Goal: Task Accomplishment & Management: Use online tool/utility

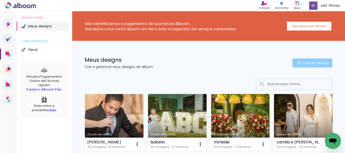
click at [308, 62] on span "Criar um design" at bounding box center [315, 62] width 26 height 3
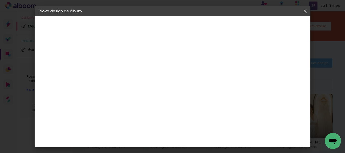
click at [122, 69] on input at bounding box center [122, 68] width 0 height 8
type input "[PERSON_NAME]"
type paper-input "[PERSON_NAME]"
click at [0, 0] on slot "Avançar" at bounding box center [0, 0] width 0 height 0
click at [131, 98] on input at bounding box center [135, 96] width 51 height 6
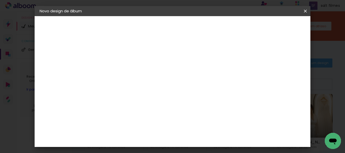
type input "go"
type paper-input "go"
click at [131, 115] on div "Go image" at bounding box center [125, 115] width 12 height 8
click at [203, 29] on paper-button "Avançar" at bounding box center [190, 26] width 25 height 9
click at [142, 84] on input "text" at bounding box center [132, 88] width 20 height 8
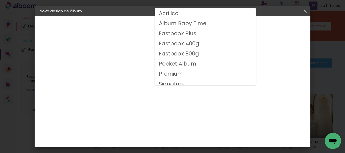
click at [0, 0] on slot "Fastbook 800g" at bounding box center [0, 0] width 0 height 0
type input "Fastbook 800g"
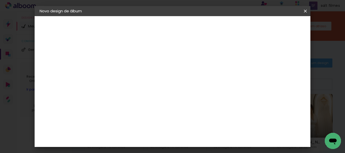
scroll to position [101, 0]
click at [156, 118] on span "20 × 20" at bounding box center [144, 126] width 23 height 16
click at [0, 0] on slot "Avançar" at bounding box center [0, 0] width 0 height 0
click at [198, 28] on span "Iniciar design" at bounding box center [193, 28] width 12 height 7
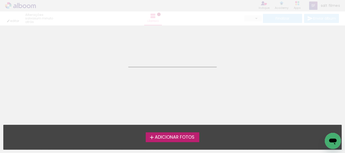
click at [174, 138] on span "Adicionar Fotos" at bounding box center [175, 137] width 40 height 5
click at [0, 0] on input "file" at bounding box center [0, 0] width 0 height 0
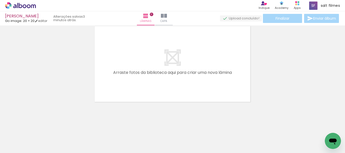
scroll to position [0, 914]
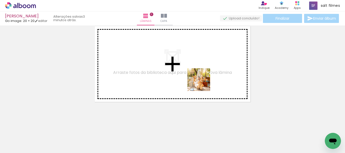
drag, startPoint x: 210, startPoint y: 107, endPoint x: 220, endPoint y: 76, distance: 32.3
click at [200, 62] on quentale-workspace at bounding box center [172, 76] width 345 height 153
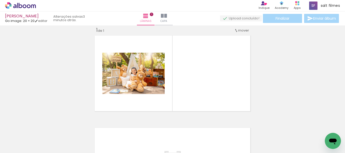
scroll to position [7, 0]
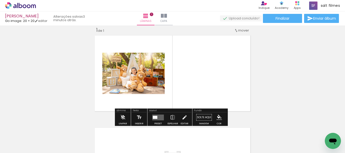
click at [157, 115] on quentale-layouter at bounding box center [158, 118] width 12 height 6
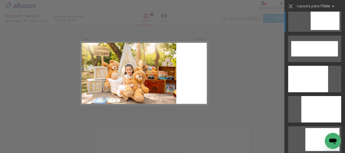
scroll to position [1363, 0]
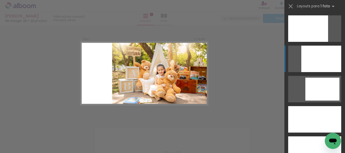
click at [308, 65] on div at bounding box center [321, 59] width 40 height 27
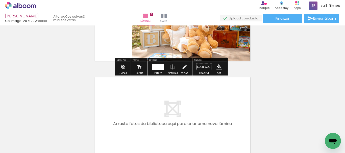
scroll to position [82, 0]
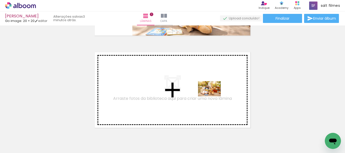
drag, startPoint x: 245, startPoint y: 137, endPoint x: 272, endPoint y: 132, distance: 27.7
click at [213, 96] on quentale-workspace at bounding box center [172, 76] width 345 height 153
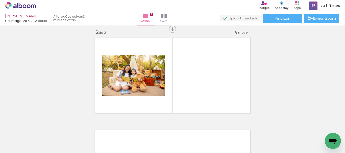
scroll to position [99, 0]
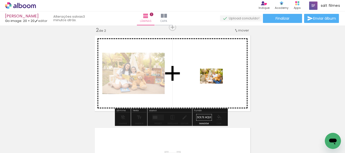
drag, startPoint x: 292, startPoint y: 128, endPoint x: 214, endPoint y: 81, distance: 91.4
click at [214, 81] on quentale-workspace at bounding box center [172, 76] width 345 height 153
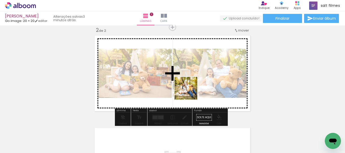
drag, startPoint x: 273, startPoint y: 137, endPoint x: 255, endPoint y: 115, distance: 28.2
click at [188, 91] on quentale-workspace at bounding box center [172, 76] width 345 height 153
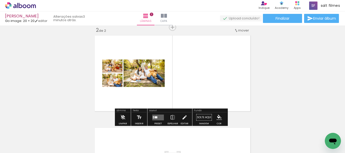
click at [155, 117] on div at bounding box center [156, 117] width 3 height 2
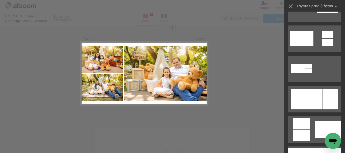
scroll to position [328, 0]
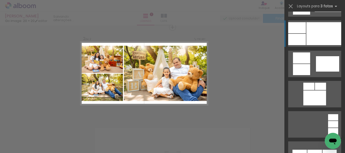
click at [316, 42] on div at bounding box center [323, 33] width 35 height 23
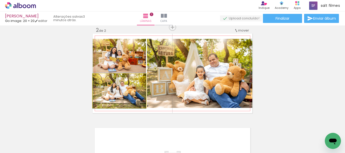
drag, startPoint x: 133, startPoint y: 98, endPoint x: 188, endPoint y: 80, distance: 57.7
click at [0, 0] on slot at bounding box center [0, 0] width 0 height 0
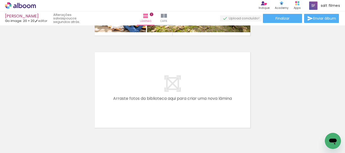
scroll to position [0, 766]
drag, startPoint x: 191, startPoint y: 124, endPoint x: 284, endPoint y: 84, distance: 101.0
click at [186, 101] on quentale-workspace at bounding box center [172, 76] width 345 height 153
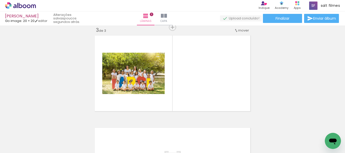
scroll to position [217, 0]
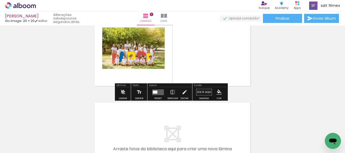
click at [154, 93] on div at bounding box center [155, 92] width 5 height 3
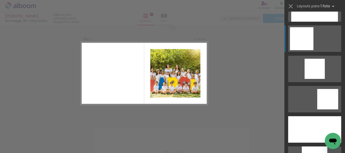
scroll to position [379, 0]
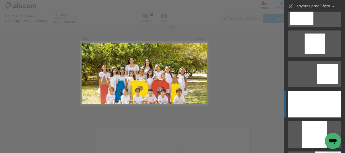
click at [301, 97] on div at bounding box center [314, 104] width 53 height 27
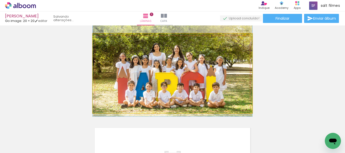
drag, startPoint x: 220, startPoint y: 83, endPoint x: 222, endPoint y: 73, distance: 9.9
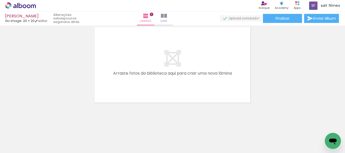
scroll to position [293, 0]
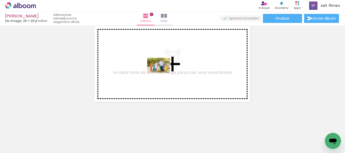
drag, startPoint x: 167, startPoint y: 130, endPoint x: 276, endPoint y: 69, distance: 124.9
click at [163, 70] on quentale-workspace at bounding box center [172, 76] width 345 height 153
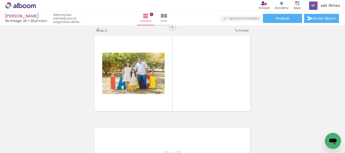
scroll to position [0, 286]
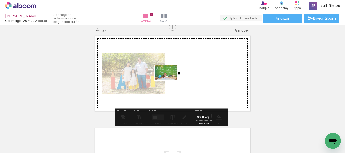
drag, startPoint x: 161, startPoint y: 121, endPoint x: 192, endPoint y: 116, distance: 31.5
click at [170, 79] on quentale-workspace at bounding box center [172, 76] width 345 height 153
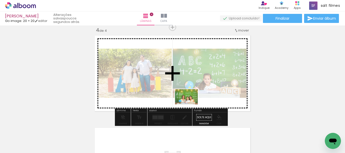
drag, startPoint x: 187, startPoint y: 139, endPoint x: 191, endPoint y: 82, distance: 57.0
click at [190, 84] on quentale-workspace at bounding box center [172, 76] width 345 height 153
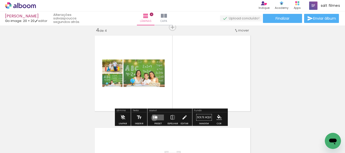
click at [153, 118] on quentale-layouter at bounding box center [158, 118] width 12 height 6
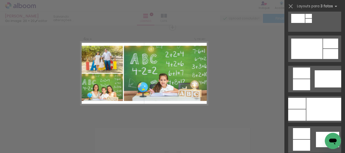
scroll to position [278, 0]
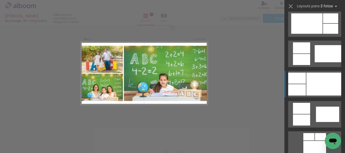
click at [325, 79] on div at bounding box center [323, 84] width 35 height 23
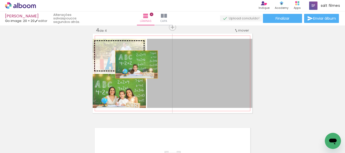
drag, startPoint x: 185, startPoint y: 91, endPoint x: 132, endPoint y: 59, distance: 61.7
click at [0, 0] on slot at bounding box center [0, 0] width 0 height 0
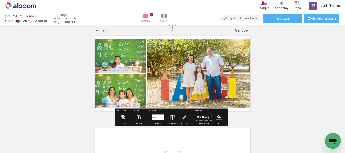
click at [173, 115] on iron-icon at bounding box center [173, 118] width 6 height 10
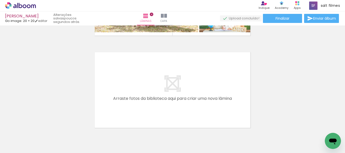
scroll to position [0, 827]
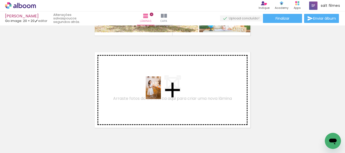
drag, startPoint x: 162, startPoint y: 124, endPoint x: 161, endPoint y: 92, distance: 32.6
click at [161, 92] on quentale-workspace at bounding box center [172, 76] width 345 height 153
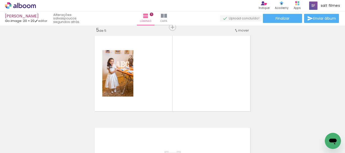
scroll to position [0, 0]
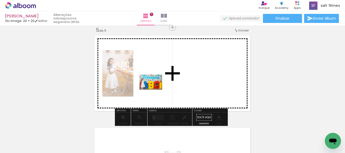
drag, startPoint x: 90, startPoint y: 136, endPoint x: 155, endPoint y: 90, distance: 79.4
click at [155, 90] on quentale-workspace at bounding box center [172, 76] width 345 height 153
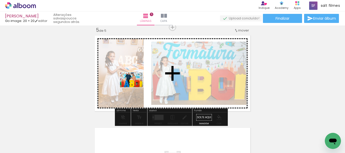
drag, startPoint x: 108, startPoint y: 136, endPoint x: 258, endPoint y: 70, distance: 164.1
click at [141, 77] on quentale-workspace at bounding box center [172, 76] width 345 height 153
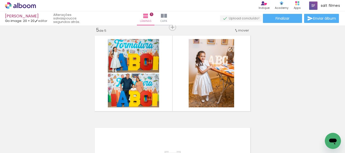
scroll to position [401, 0]
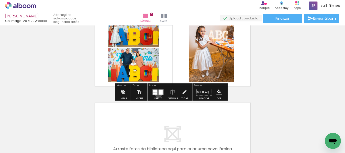
click at [157, 94] on quentale-layouter at bounding box center [158, 92] width 12 height 6
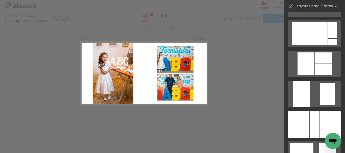
scroll to position [833, 0]
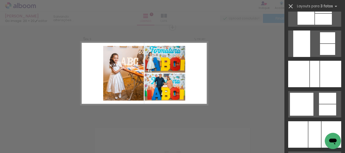
click at [293, 5] on iron-icon at bounding box center [290, 6] width 7 height 7
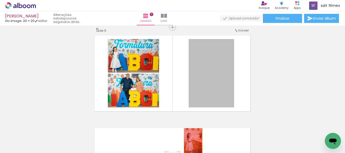
drag, startPoint x: 206, startPoint y: 85, endPoint x: 191, endPoint y: 138, distance: 54.8
click at [191, 141] on quentale-workspace at bounding box center [172, 76] width 345 height 153
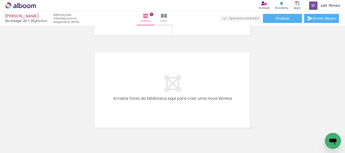
scroll to position [477, 0]
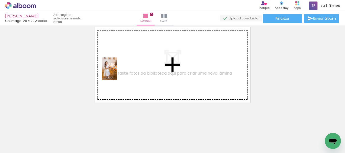
drag, startPoint x: 79, startPoint y: 129, endPoint x: 117, endPoint y: 73, distance: 68.2
click at [117, 73] on quentale-workspace at bounding box center [172, 76] width 345 height 153
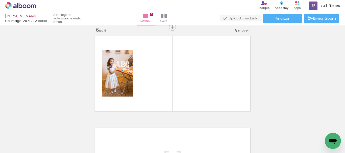
scroll to position [0, 234]
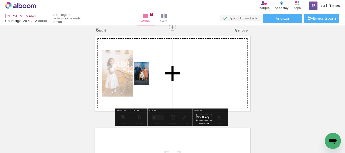
drag, startPoint x: 155, startPoint y: 130, endPoint x: 155, endPoint y: 152, distance: 22.0
click at [150, 74] on quentale-workspace at bounding box center [172, 76] width 345 height 153
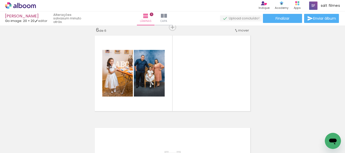
scroll to position [0, 856]
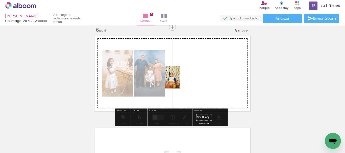
drag, startPoint x: 162, startPoint y: 134, endPoint x: 182, endPoint y: 77, distance: 60.4
click at [182, 77] on quentale-workspace at bounding box center [172, 76] width 345 height 153
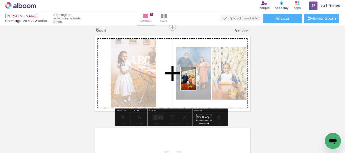
drag, startPoint x: 185, startPoint y: 137, endPoint x: 248, endPoint y: 93, distance: 77.1
click at [199, 73] on quentale-workspace at bounding box center [172, 76] width 345 height 153
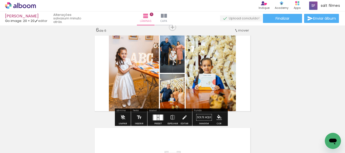
click at [155, 117] on div at bounding box center [155, 118] width 4 height 6
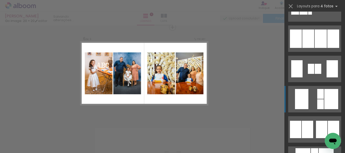
scroll to position [454, 0]
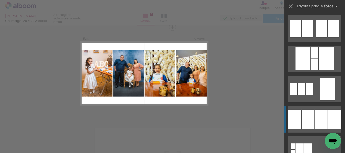
click at [315, 124] on div at bounding box center [321, 119] width 13 height 19
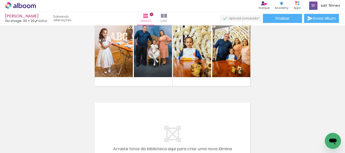
scroll to position [519, 0]
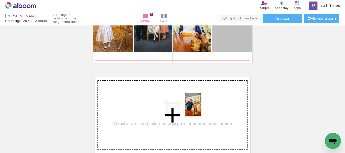
drag, startPoint x: 227, startPoint y: 48, endPoint x: 191, endPoint y: 105, distance: 67.6
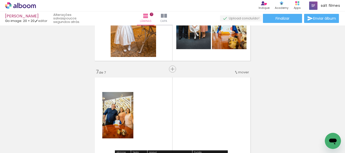
scroll to position [561, 0]
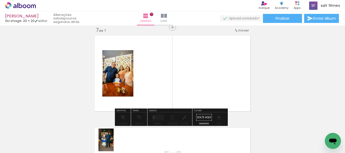
drag, startPoint x: 145, startPoint y: 116, endPoint x: 122, endPoint y: 138, distance: 32.0
click at [115, 143] on div at bounding box center [123, 136] width 17 height 25
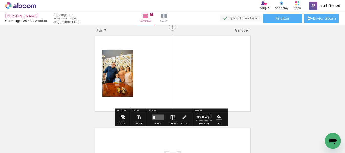
scroll to position [510, 0]
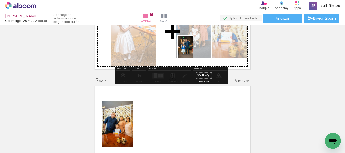
drag, startPoint x: 147, startPoint y: 112, endPoint x: 193, endPoint y: 51, distance: 76.4
click at [193, 51] on quentale-workspace at bounding box center [172, 76] width 345 height 153
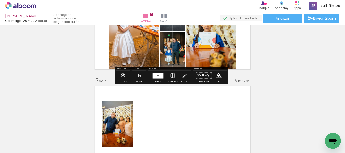
click at [154, 73] on div at bounding box center [155, 76] width 4 height 6
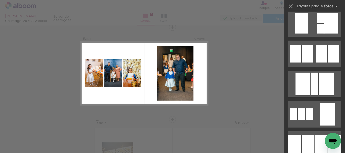
scroll to position [480, 0]
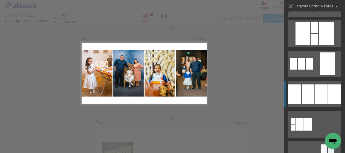
click at [315, 90] on div at bounding box center [321, 94] width 13 height 19
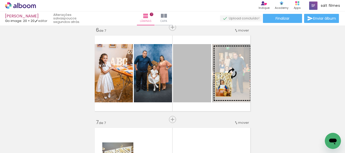
drag, startPoint x: 216, startPoint y: 86, endPoint x: 243, endPoint y: 80, distance: 27.1
click at [0, 0] on slot at bounding box center [0, 0] width 0 height 0
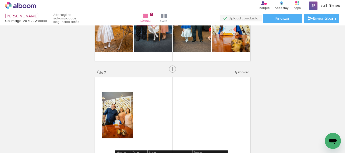
scroll to position [544, 0]
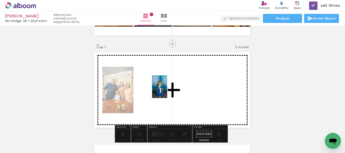
drag, startPoint x: 165, startPoint y: 95, endPoint x: 183, endPoint y: 127, distance: 36.6
click at [167, 90] on quentale-workspace at bounding box center [172, 76] width 345 height 153
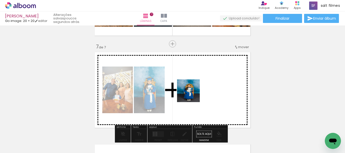
drag, startPoint x: 192, startPoint y: 95, endPoint x: 253, endPoint y: 87, distance: 61.6
click at [194, 86] on quentale-workspace at bounding box center [172, 76] width 345 height 153
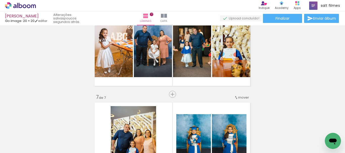
scroll to position [519, 0]
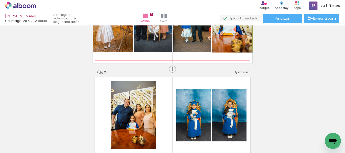
drag, startPoint x: 232, startPoint y: 46, endPoint x: 243, endPoint y: 71, distance: 27.8
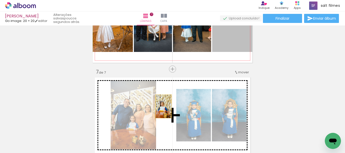
scroll to position [0, 914]
drag, startPoint x: 225, startPoint y: 57, endPoint x: 197, endPoint y: 92, distance: 44.3
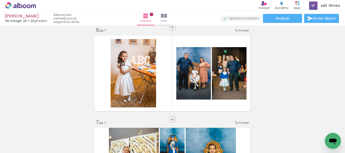
scroll to position [494, 0]
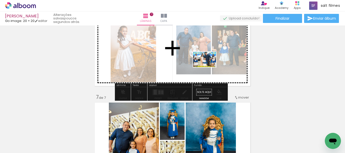
drag, startPoint x: 320, startPoint y: 135, endPoint x: 208, endPoint y: 67, distance: 131.0
click at [208, 67] on quentale-workspace at bounding box center [172, 76] width 345 height 153
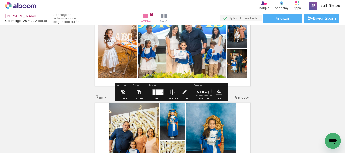
drag, startPoint x: 156, startPoint y: 89, endPoint x: 306, endPoint y: 75, distance: 150.3
click at [156, 88] on div at bounding box center [158, 92] width 14 height 10
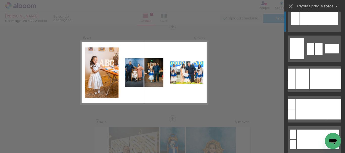
scroll to position [469, 0]
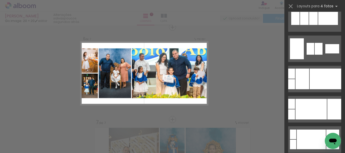
drag, startPoint x: 185, startPoint y: 79, endPoint x: 177, endPoint y: 119, distance: 41.2
click at [181, 99] on quentale-layouter at bounding box center [144, 74] width 128 height 64
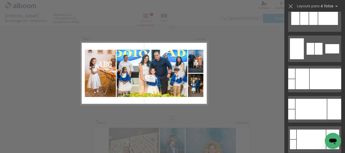
scroll to position [0, 0]
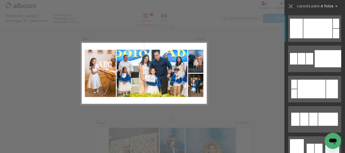
drag, startPoint x: 177, startPoint y: 119, endPoint x: 175, endPoint y: 133, distance: 13.7
click at [175, 134] on quentale-workspace at bounding box center [172, 76] width 345 height 153
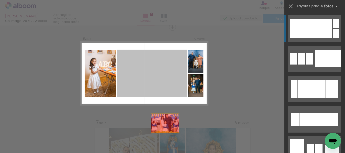
drag, startPoint x: 168, startPoint y: 87, endPoint x: 166, endPoint y: 139, distance: 52.0
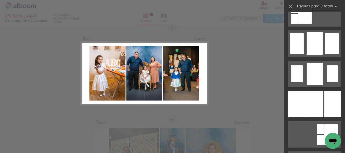
scroll to position [353, 0]
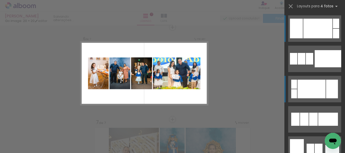
scroll to position [50, 0]
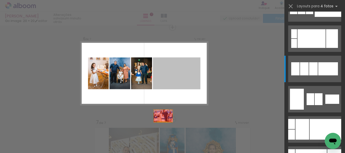
drag, startPoint x: 174, startPoint y: 84, endPoint x: 272, endPoint y: 85, distance: 98.0
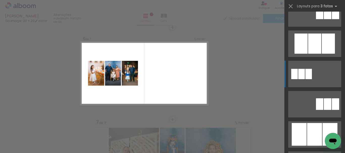
scroll to position [278, 0]
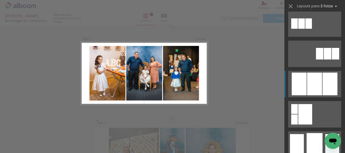
click at [312, 79] on div at bounding box center [314, 84] width 15 height 23
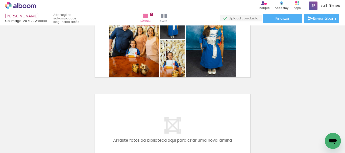
scroll to position [620, 0]
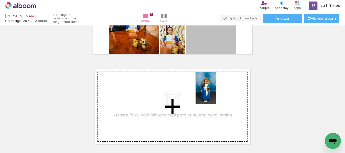
drag, startPoint x: 216, startPoint y: 45, endPoint x: 288, endPoint y: 60, distance: 73.2
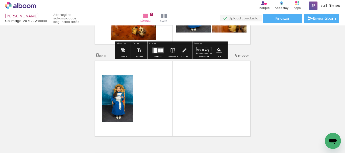
scroll to position [603, 0]
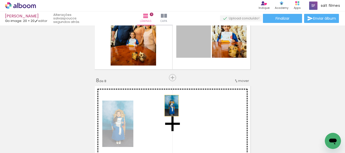
drag, startPoint x: 192, startPoint y: 45, endPoint x: 295, endPoint y: 129, distance: 132.9
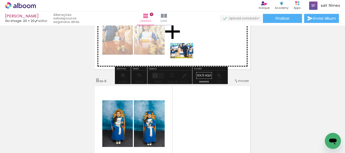
drag, startPoint x: 318, startPoint y: 135, endPoint x: 185, endPoint y: 54, distance: 156.0
click at [185, 54] on quentale-workspace at bounding box center [172, 76] width 345 height 153
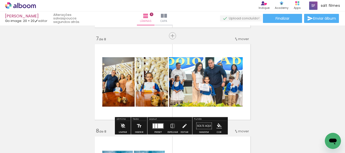
scroll to position [578, 0]
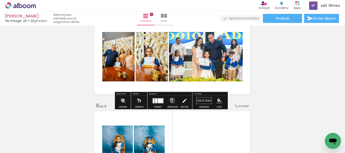
click at [170, 100] on iron-icon at bounding box center [173, 101] width 6 height 10
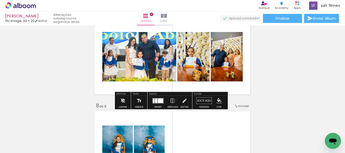
click at [155, 100] on div at bounding box center [156, 100] width 2 height 5
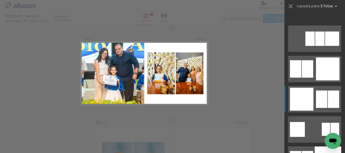
scroll to position [1363, 0]
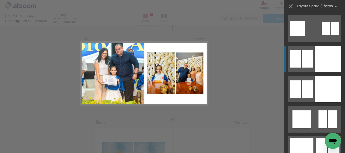
click at [316, 64] on div at bounding box center [328, 59] width 27 height 27
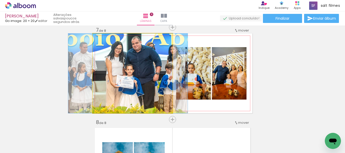
drag, startPoint x: 151, startPoint y: 75, endPoint x: 147, endPoint y: 78, distance: 5.1
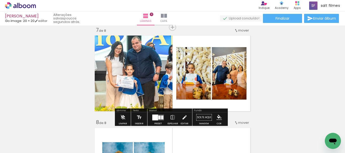
click at [154, 118] on div at bounding box center [155, 118] width 6 height 6
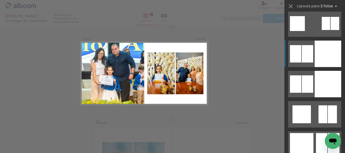
scroll to position [1318, 0]
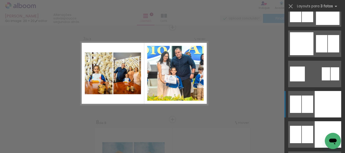
click at [311, 45] on div at bounding box center [301, 43] width 23 height 23
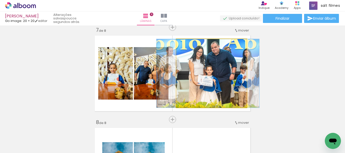
click at [223, 70] on quentale-photo at bounding box center [211, 73] width 70 height 69
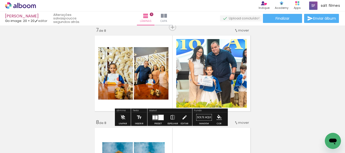
click at [171, 117] on iron-icon at bounding box center [173, 118] width 6 height 10
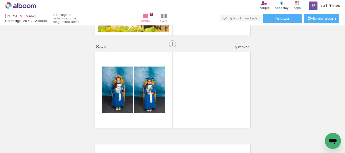
scroll to position [687, 0]
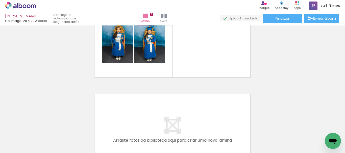
scroll to position [0, 242]
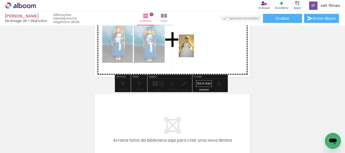
drag, startPoint x: 185, startPoint y: 87, endPoint x: 194, endPoint y: 50, distance: 38.0
click at [194, 50] on quentale-workspace at bounding box center [172, 76] width 345 height 153
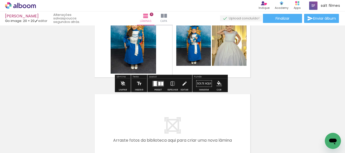
click at [158, 82] on div at bounding box center [159, 84] width 2 height 4
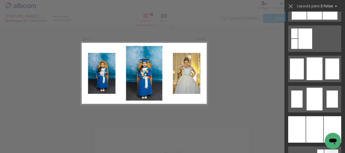
scroll to position [379, 0]
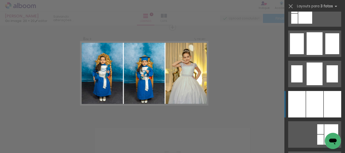
click at [312, 98] on div at bounding box center [314, 104] width 17 height 27
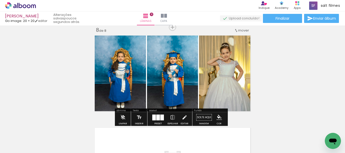
click at [156, 119] on div at bounding box center [158, 118] width 4 height 6
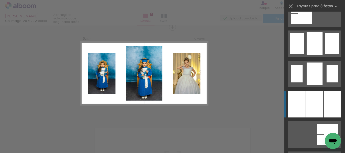
scroll to position [328, 0]
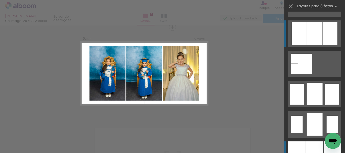
click at [313, 41] on div at bounding box center [314, 33] width 15 height 23
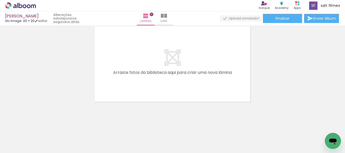
scroll to position [0, 434]
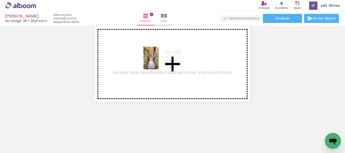
drag, startPoint x: 158, startPoint y: 132, endPoint x: 189, endPoint y: 96, distance: 47.9
click at [159, 62] on quentale-workspace at bounding box center [172, 76] width 345 height 153
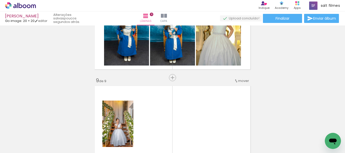
scroll to position [746, 0]
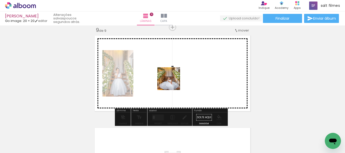
drag, startPoint x: 182, startPoint y: 136, endPoint x: 242, endPoint y: 81, distance: 81.1
click at [172, 81] on quentale-workspace at bounding box center [172, 76] width 345 height 153
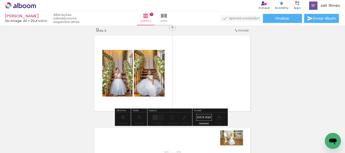
drag, startPoint x: 241, startPoint y: 138, endPoint x: 238, endPoint y: 144, distance: 7.2
click at [235, 145] on div at bounding box center [238, 136] width 25 height 17
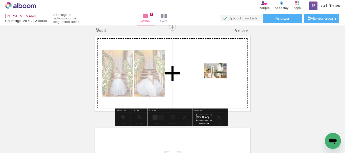
drag, startPoint x: 245, startPoint y: 114, endPoint x: 256, endPoint y: 76, distance: 39.6
click at [218, 78] on quentale-workspace at bounding box center [172, 76] width 345 height 153
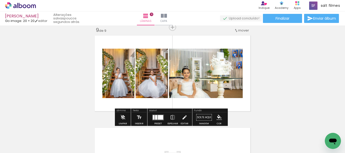
drag, startPoint x: 155, startPoint y: 115, endPoint x: 269, endPoint y: 91, distance: 116.4
click at [155, 115] on div at bounding box center [156, 117] width 2 height 5
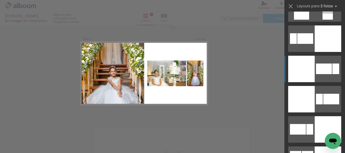
scroll to position [1161, 0]
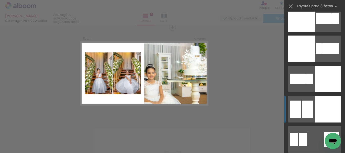
drag, startPoint x: 328, startPoint y: 111, endPoint x: 323, endPoint y: 108, distance: 6.8
click at [328, 111] on div at bounding box center [328, 109] width 27 height 27
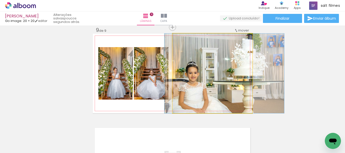
drag, startPoint x: 220, startPoint y: 95, endPoint x: 232, endPoint y: 93, distance: 11.8
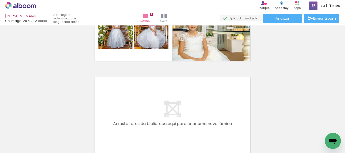
scroll to position [821, 0]
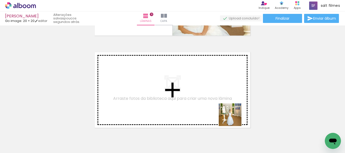
drag, startPoint x: 234, startPoint y: 119, endPoint x: 207, endPoint y: 91, distance: 38.6
click at [207, 91] on quentale-workspace at bounding box center [172, 76] width 345 height 153
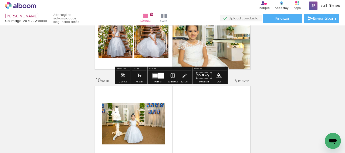
scroll to position [813, 0]
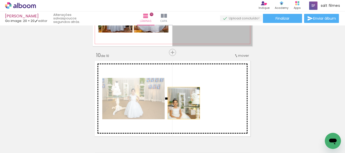
drag, startPoint x: 204, startPoint y: 34, endPoint x: 97, endPoint y: 132, distance: 145.5
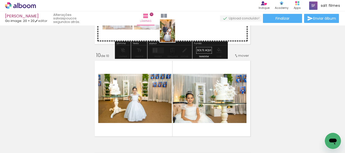
drag, startPoint x: 82, startPoint y: 134, endPoint x: 175, endPoint y: 35, distance: 136.6
click at [175, 35] on quentale-workspace at bounding box center [172, 76] width 345 height 153
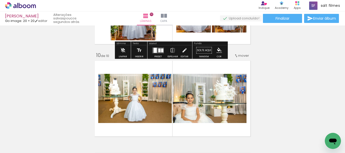
click at [157, 52] on quentale-layouter at bounding box center [158, 50] width 12 height 6
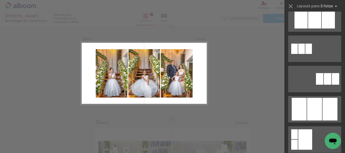
scroll to position [353, 0]
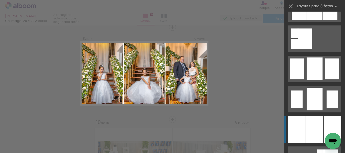
click at [308, 123] on div at bounding box center [314, 129] width 17 height 27
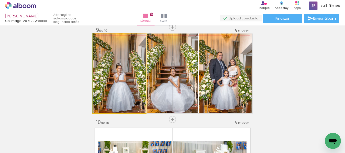
drag, startPoint x: 133, startPoint y: 91, endPoint x: 187, endPoint y: 80, distance: 54.5
click at [0, 0] on slot at bounding box center [0, 0] width 0 height 0
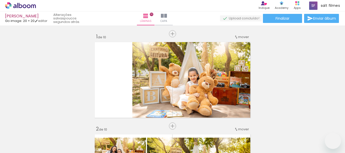
click at [0, 0] on slot at bounding box center [0, 0] width 0 height 0
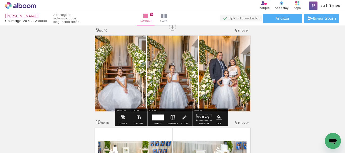
scroll to position [0, 569]
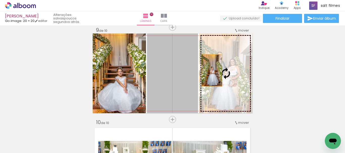
drag, startPoint x: 190, startPoint y: 73, endPoint x: 213, endPoint y: 69, distance: 23.6
click at [0, 0] on slot at bounding box center [0, 0] width 0 height 0
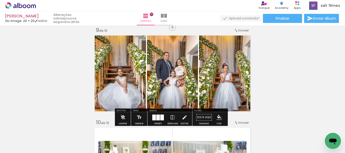
click at [158, 116] on div at bounding box center [158, 118] width 4 height 6
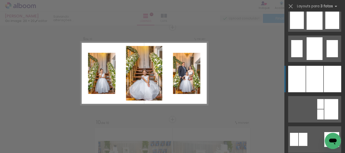
scroll to position [328, 0]
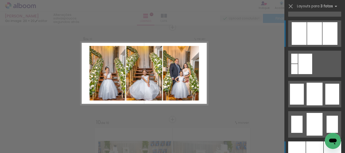
click at [307, 40] on div at bounding box center [314, 33] width 15 height 23
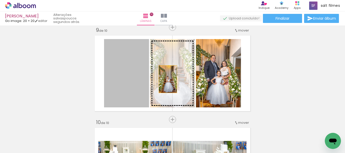
drag, startPoint x: 166, startPoint y: 79, endPoint x: 202, endPoint y: 76, distance: 36.2
click at [0, 0] on slot at bounding box center [0, 0] width 0 height 0
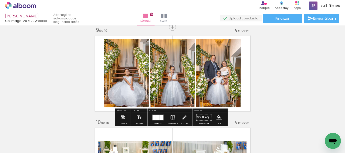
click at [0, 0] on slot at bounding box center [0, 0] width 0 height 0
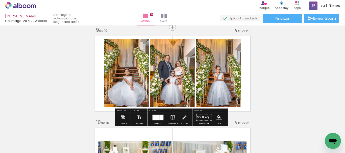
drag, startPoint x: 200, startPoint y: 82, endPoint x: 222, endPoint y: 77, distance: 22.2
click at [0, 0] on slot at bounding box center [0, 0] width 0 height 0
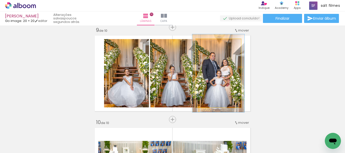
click at [209, 45] on div at bounding box center [210, 44] width 5 height 5
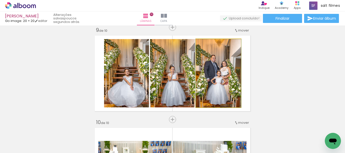
drag, startPoint x: 208, startPoint y: 45, endPoint x: 198, endPoint y: 50, distance: 10.6
type paper-slider "100"
click at [200, 46] on div at bounding box center [214, 45] width 35 height 8
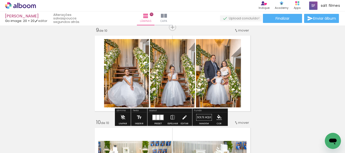
click at [182, 56] on quentale-photo at bounding box center [172, 73] width 45 height 68
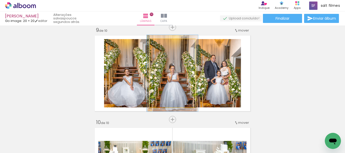
type paper-slider "112"
click at [163, 44] on div at bounding box center [164, 44] width 5 height 5
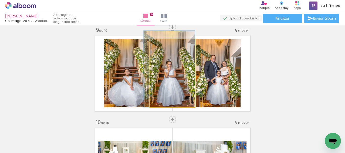
drag, startPoint x: 170, startPoint y: 68, endPoint x: 167, endPoint y: 61, distance: 7.5
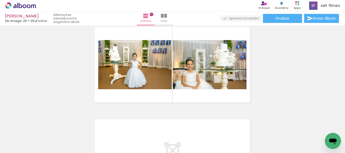
scroll to position [0, 567]
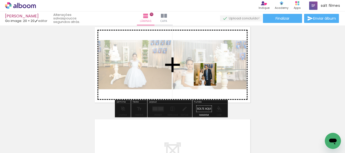
drag, startPoint x: 217, startPoint y: 92, endPoint x: 251, endPoint y: 66, distance: 42.6
click at [204, 70] on quentale-workspace at bounding box center [172, 76] width 345 height 153
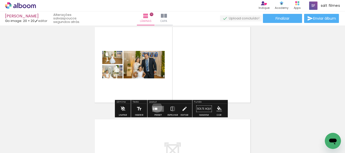
click at [156, 107] on quentale-layouter at bounding box center [158, 109] width 12 height 6
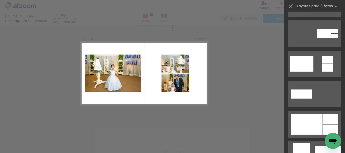
scroll to position [303, 0]
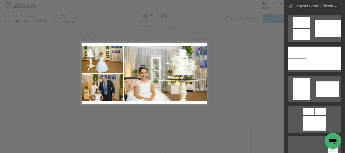
click at [310, 60] on div at bounding box center [323, 58] width 35 height 23
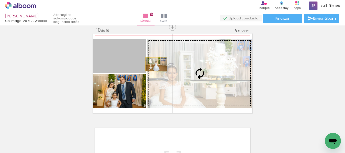
drag, startPoint x: 125, startPoint y: 64, endPoint x: 218, endPoint y: 64, distance: 93.4
click at [0, 0] on slot at bounding box center [0, 0] width 0 height 0
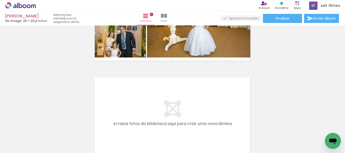
scroll to position [914, 0]
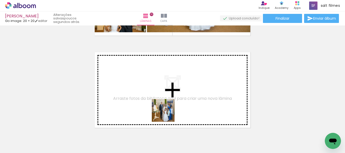
drag, startPoint x: 167, startPoint y: 114, endPoint x: 166, endPoint y: 91, distance: 23.3
click at [166, 91] on quentale-workspace at bounding box center [172, 76] width 345 height 153
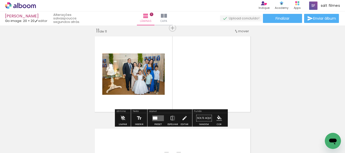
scroll to position [931, 0]
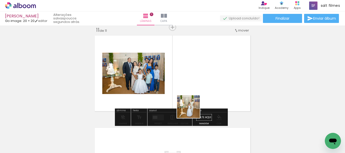
drag, startPoint x: 194, startPoint y: 126, endPoint x: 215, endPoint y: 130, distance: 20.6
click at [182, 80] on quentale-workspace at bounding box center [172, 76] width 345 height 153
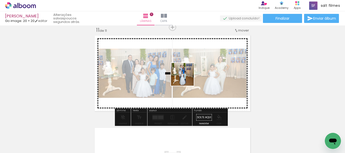
drag, startPoint x: 216, startPoint y: 137, endPoint x: 231, endPoint y: 84, distance: 55.8
click at [185, 75] on quentale-workspace at bounding box center [172, 76] width 345 height 153
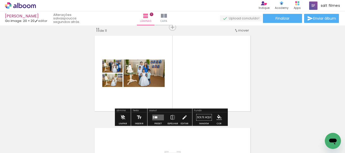
click at [154, 116] on quentale-layouter at bounding box center [158, 118] width 12 height 6
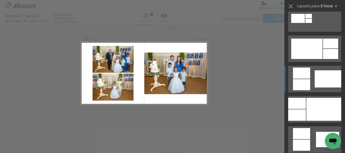
scroll to position [278, 0]
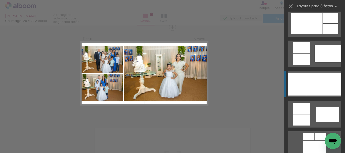
click at [313, 82] on div at bounding box center [323, 84] width 35 height 23
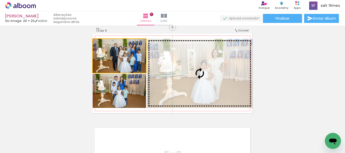
drag, startPoint x: 129, startPoint y: 62, endPoint x: 212, endPoint y: 66, distance: 82.7
click at [0, 0] on slot at bounding box center [0, 0] width 0 height 0
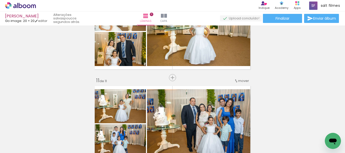
scroll to position [931, 0]
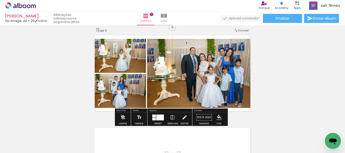
drag, startPoint x: 170, startPoint y: 117, endPoint x: 211, endPoint y: 106, distance: 42.4
click at [170, 117] on iron-icon at bounding box center [173, 118] width 6 height 10
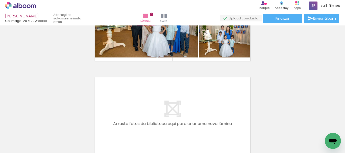
scroll to position [1006, 0]
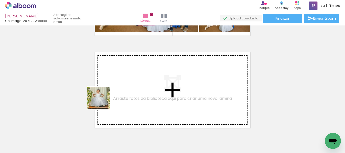
drag, startPoint x: 53, startPoint y: 133, endPoint x: 136, endPoint y: 136, distance: 82.3
click at [126, 87] on quentale-workspace at bounding box center [172, 76] width 345 height 153
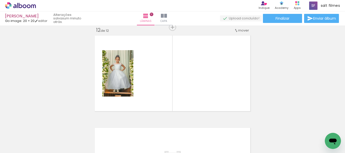
scroll to position [0, 410]
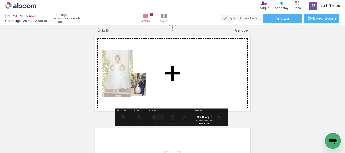
drag, startPoint x: 113, startPoint y: 117, endPoint x: 208, endPoint y: 72, distance: 105.4
click at [148, 84] on quentale-workspace at bounding box center [172, 76] width 345 height 153
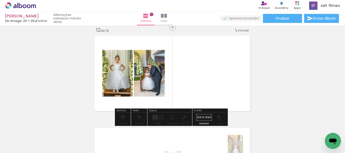
drag, startPoint x: 183, startPoint y: 150, endPoint x: 205, endPoint y: 151, distance: 22.7
click at [41, 150] on iron-horizontal-list at bounding box center [36, 138] width 10 height 32
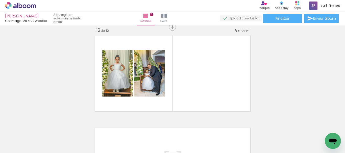
scroll to position [0, 714]
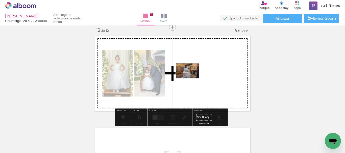
drag, startPoint x: 160, startPoint y: 135, endPoint x: 191, endPoint y: 79, distance: 64.8
click at [191, 79] on quentale-workspace at bounding box center [172, 76] width 345 height 153
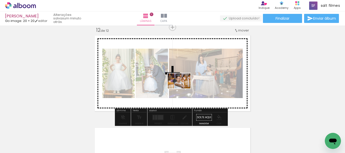
drag, startPoint x: 129, startPoint y: 132, endPoint x: 240, endPoint y: 73, distance: 125.4
click at [186, 85] on quentale-workspace at bounding box center [172, 76] width 345 height 153
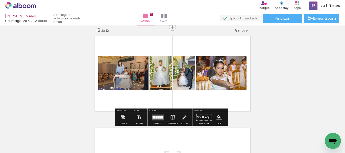
click at [159, 115] on quentale-layouter at bounding box center [158, 118] width 12 height 6
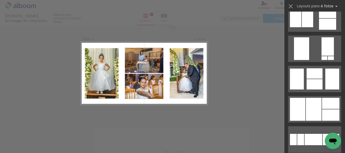
scroll to position [581, 0]
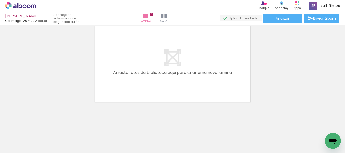
scroll to position [0, 364]
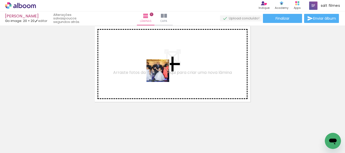
drag, startPoint x: 164, startPoint y: 89, endPoint x: 187, endPoint y: 124, distance: 41.9
click at [160, 69] on quentale-workspace at bounding box center [172, 76] width 345 height 153
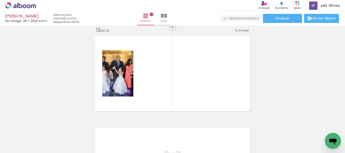
scroll to position [1115, 0]
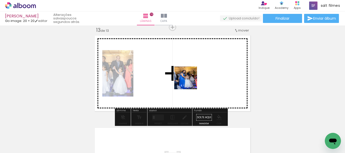
drag, startPoint x: 191, startPoint y: 89, endPoint x: 188, endPoint y: 84, distance: 6.5
click at [187, 71] on quentale-workspace at bounding box center [172, 76] width 345 height 153
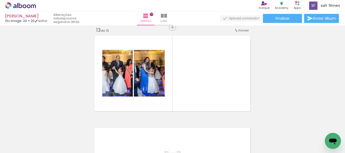
scroll to position [0, 796]
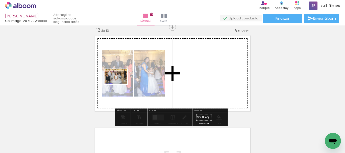
drag, startPoint x: 106, startPoint y: 124, endPoint x: 271, endPoint y: 52, distance: 179.5
click at [121, 80] on quentale-workspace at bounding box center [172, 76] width 345 height 153
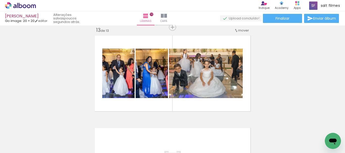
scroll to position [1141, 0]
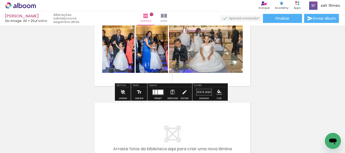
click at [172, 91] on iron-icon at bounding box center [173, 92] width 6 height 10
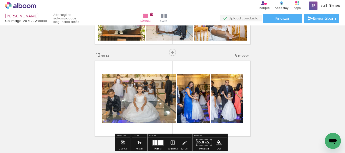
scroll to position [1115, 0]
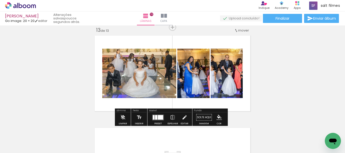
click at [158, 117] on div at bounding box center [160, 117] width 5 height 5
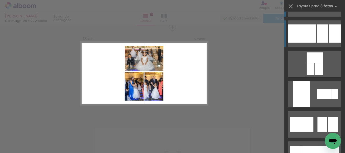
scroll to position [0, 0]
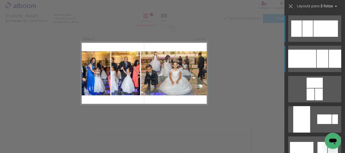
click at [310, 60] on div at bounding box center [302, 59] width 28 height 18
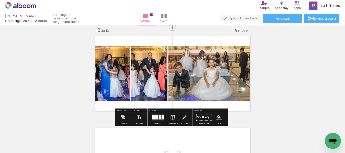
click at [170, 115] on iron-icon at bounding box center [173, 118] width 6 height 10
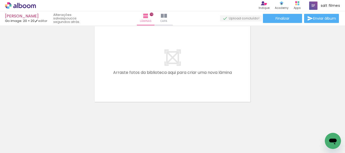
scroll to position [0, 57]
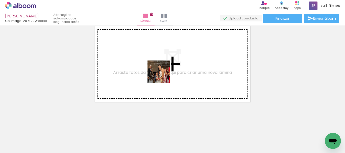
drag, startPoint x: 163, startPoint y: 135, endPoint x: 180, endPoint y: 139, distance: 17.7
click at [163, 75] on quentale-workspace at bounding box center [172, 76] width 345 height 153
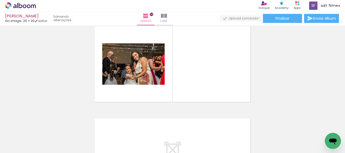
scroll to position [1208, 0]
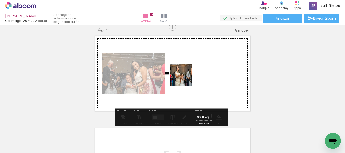
drag, startPoint x: 186, startPoint y: 85, endPoint x: 211, endPoint y: 140, distance: 60.0
click at [184, 79] on quentale-workspace at bounding box center [172, 76] width 345 height 153
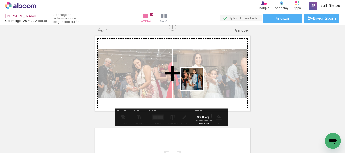
drag, startPoint x: 205, startPoint y: 101, endPoint x: 126, endPoint y: 153, distance: 95.2
click at [192, 80] on quentale-workspace at bounding box center [172, 76] width 345 height 153
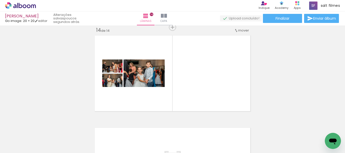
scroll to position [0, 914]
drag, startPoint x: 114, startPoint y: 150, endPoint x: 6, endPoint y: 14, distance: 174.0
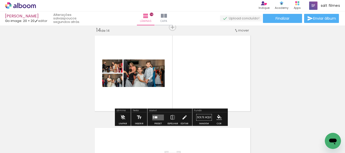
click at [155, 116] on quentale-layouter at bounding box center [158, 118] width 12 height 6
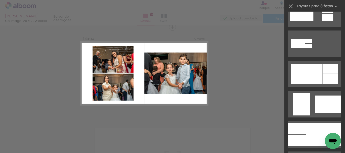
scroll to position [252, 0]
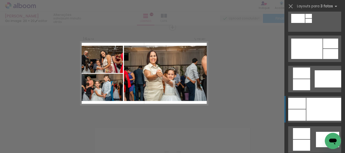
click at [321, 110] on div at bounding box center [323, 109] width 35 height 23
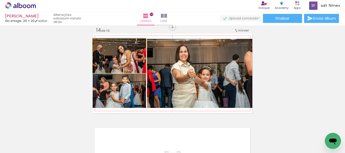
drag, startPoint x: 129, startPoint y: 64, endPoint x: 226, endPoint y: 75, distance: 97.6
click at [0, 0] on slot at bounding box center [0, 0] width 0 height 0
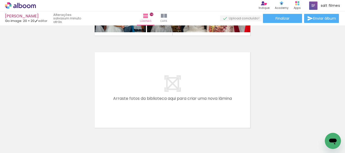
scroll to position [0, 899]
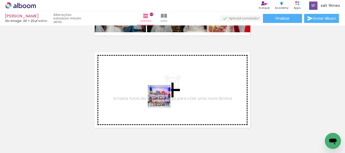
drag, startPoint x: 170, startPoint y: 135, endPoint x: 162, endPoint y: 100, distance: 36.1
click at [162, 100] on quentale-workspace at bounding box center [172, 76] width 345 height 153
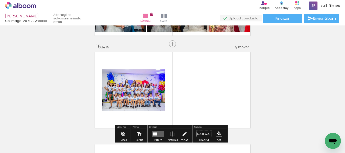
scroll to position [1300, 0]
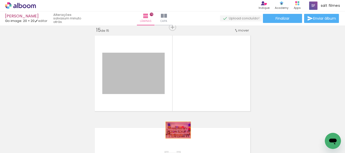
drag, startPoint x: 148, startPoint y: 85, endPoint x: 178, endPoint y: 133, distance: 56.7
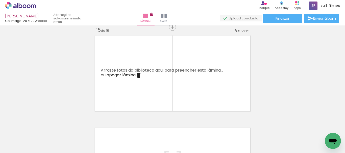
scroll to position [0, 0]
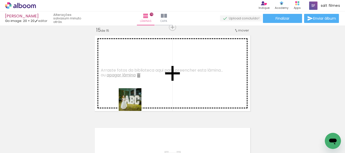
drag, startPoint x: 134, startPoint y: 104, endPoint x: 170, endPoint y: 139, distance: 50.5
click at [135, 88] on quentale-workspace at bounding box center [172, 76] width 345 height 153
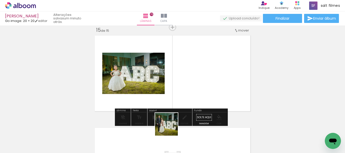
drag, startPoint x: 170, startPoint y: 128, endPoint x: 169, endPoint y: 90, distance: 38.4
click at [169, 90] on quentale-workspace at bounding box center [172, 76] width 345 height 153
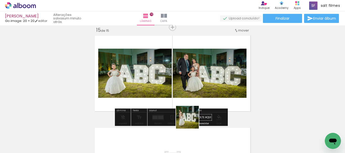
drag, startPoint x: 192, startPoint y: 135, endPoint x: 179, endPoint y: 84, distance: 53.2
click at [179, 89] on quentale-workspace at bounding box center [172, 76] width 345 height 153
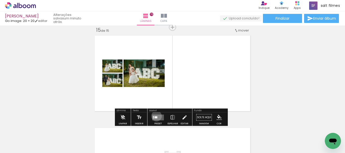
click at [156, 116] on quentale-layouter at bounding box center [158, 118] width 12 height 6
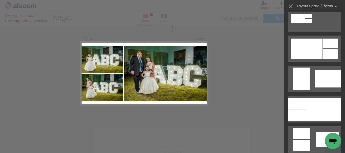
scroll to position [278, 0]
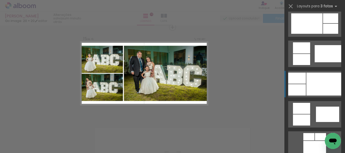
click at [312, 85] on div at bounding box center [323, 84] width 35 height 23
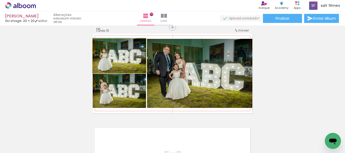
drag, startPoint x: 124, startPoint y: 66, endPoint x: 233, endPoint y: 68, distance: 108.1
click at [0, 0] on slot at bounding box center [0, 0] width 0 height 0
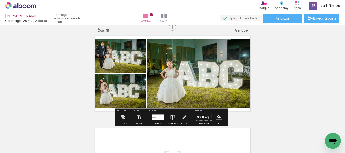
drag, startPoint x: 171, startPoint y: 117, endPoint x: 203, endPoint y: 108, distance: 33.2
click at [172, 117] on iron-icon at bounding box center [173, 118] width 6 height 10
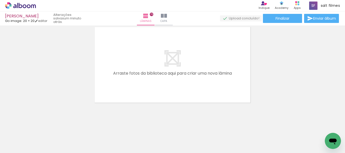
scroll to position [0, 834]
drag, startPoint x: 232, startPoint y: 139, endPoint x: 247, endPoint y: 121, distance: 23.5
click at [185, 86] on quentale-workspace at bounding box center [172, 76] width 345 height 153
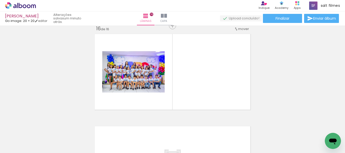
scroll to position [1393, 0]
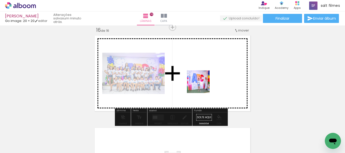
drag, startPoint x: 259, startPoint y: 135, endPoint x: 267, endPoint y: 70, distance: 65.4
click at [199, 84] on quentale-workspace at bounding box center [172, 76] width 345 height 153
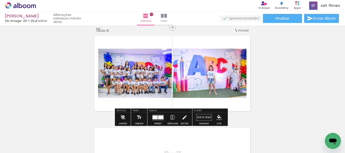
click at [158, 117] on div at bounding box center [160, 118] width 5 height 4
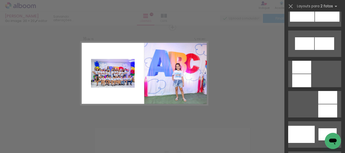
scroll to position [656, 0]
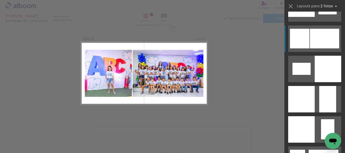
click at [318, 44] on div at bounding box center [324, 39] width 29 height 20
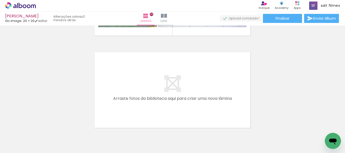
scroll to position [0, 0]
click at [275, 18] on span "Finalizar" at bounding box center [282, 19] width 14 height 4
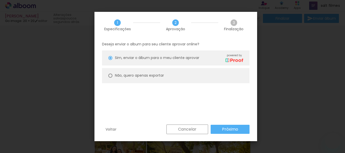
click at [112, 76] on div at bounding box center [110, 76] width 4 height 4
type paper-radio-button "on"
click at [110, 76] on div at bounding box center [110, 76] width 4 height 4
click at [0, 0] on slot "Próximo" at bounding box center [0, 0] width 0 height 0
type input "Alta, 300 DPI"
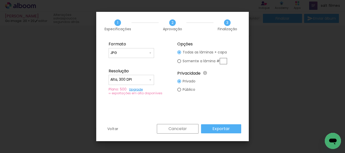
scroll to position [656, 0]
click at [0, 0] on slot "Exportar" at bounding box center [0, 0] width 0 height 0
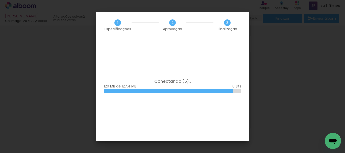
scroll to position [656, 0]
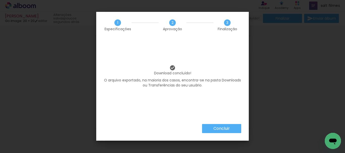
click at [0, 0] on slot "Concluir" at bounding box center [0, 0] width 0 height 0
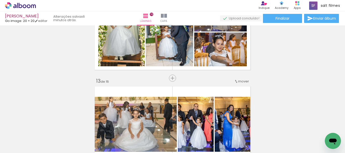
scroll to position [1090, 0]
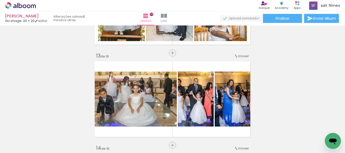
scroll to position [656, 0]
